Goal: Check status: Check status

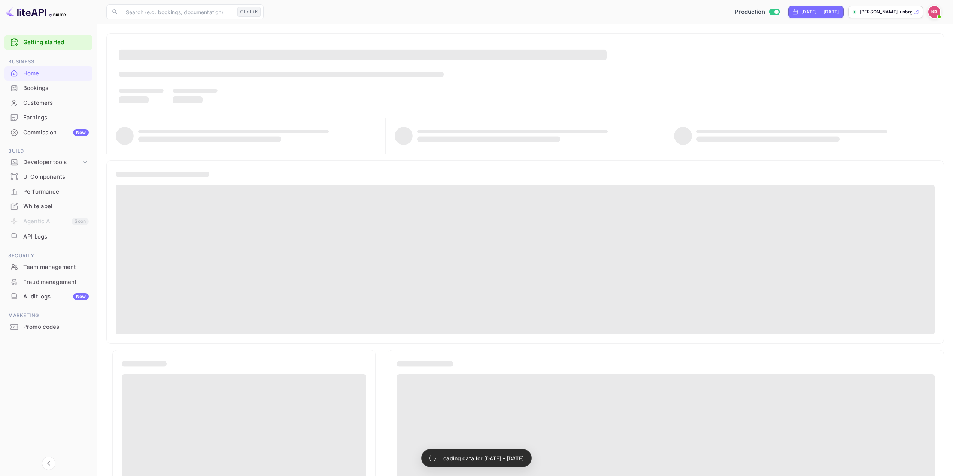
click at [44, 84] on div "Bookings" at bounding box center [56, 88] width 66 height 9
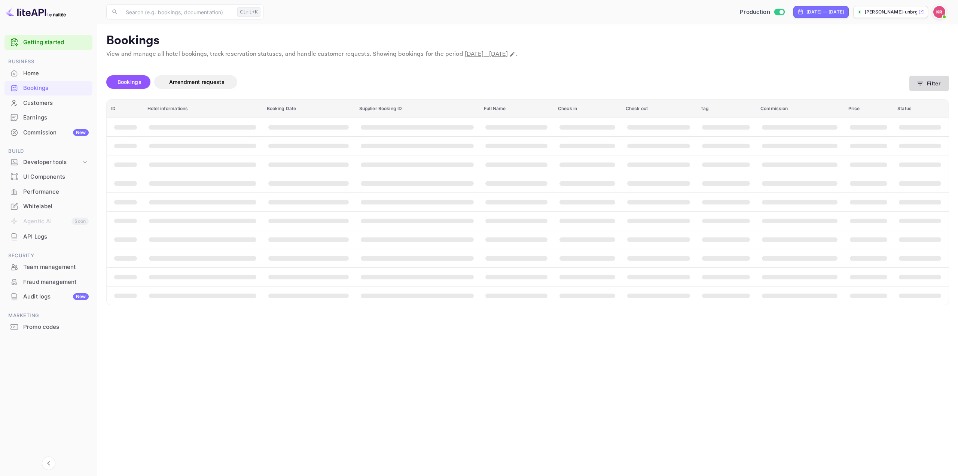
click at [925, 83] on button "Filter" at bounding box center [930, 83] width 40 height 15
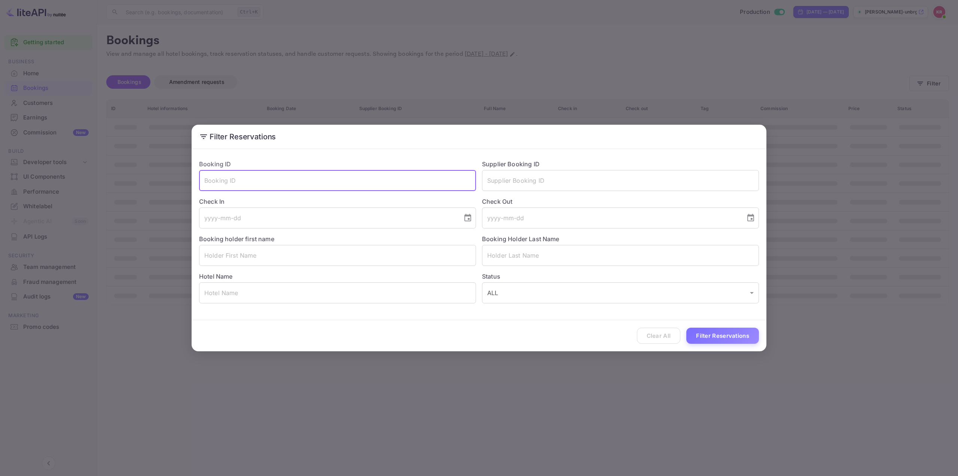
click at [252, 185] on input "text" at bounding box center [337, 180] width 277 height 21
paste input "PLstPqYoZ"
type input "PLstPqYoZ"
click at [727, 335] on button "Filter Reservations" at bounding box center [723, 336] width 73 height 16
